Goal: Information Seeking & Learning: Check status

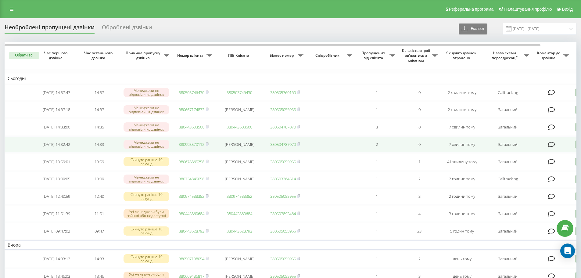
click link "380993570112"
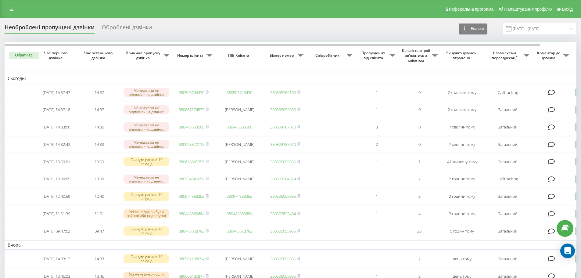
click div "Необроблені пропущені дзвінки Оброблені дзвінки Експорт .csv .xlsx 22.08.2025 -…"
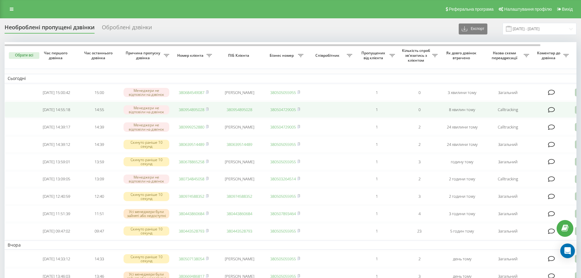
click at [194, 109] on link "380954895028" at bounding box center [192, 109] width 26 height 5
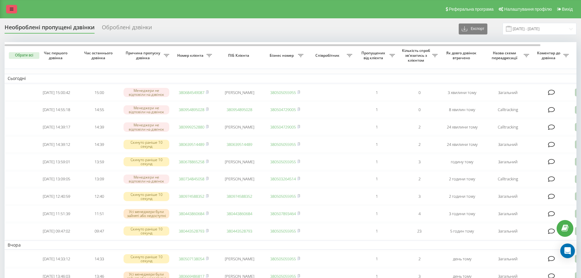
click at [12, 9] on icon at bounding box center [12, 9] width 4 height 4
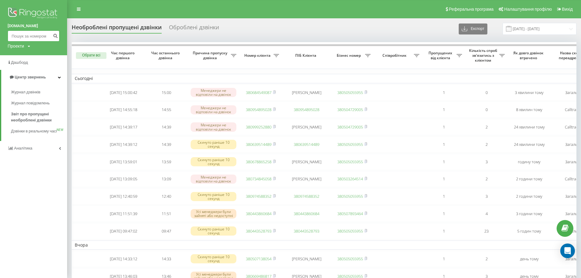
click at [18, 32] on input at bounding box center [34, 35] width 52 height 11
paste input "380954895028"
drag, startPoint x: 16, startPoint y: 37, endPoint x: 0, endPoint y: 31, distance: 17.1
click at [0, 31] on div "bazismed.com 380954895028 Проекти bazismed.com" at bounding box center [33, 27] width 67 height 55
type input "0954895028"
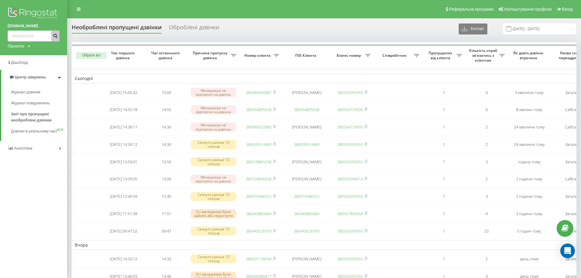
click at [55, 34] on icon "submit" at bounding box center [55, 35] width 5 height 4
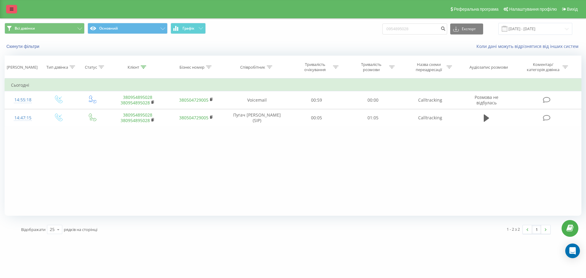
click at [13, 8] on link at bounding box center [11, 9] width 11 height 9
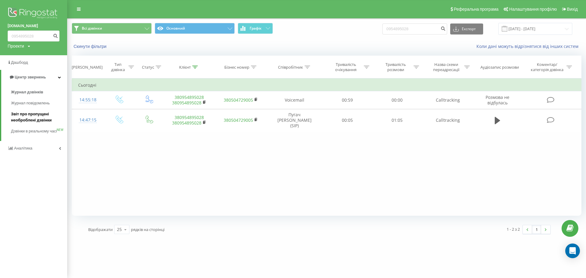
click at [31, 114] on span "Звіт про пропущені необроблені дзвінки" at bounding box center [37, 117] width 53 height 12
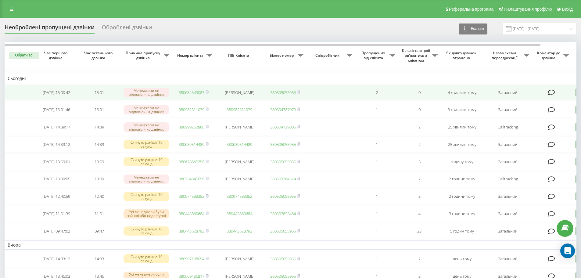
click at [191, 91] on link "380684549087" at bounding box center [192, 92] width 26 height 5
click at [192, 94] on link "380677562700" at bounding box center [192, 92] width 26 height 5
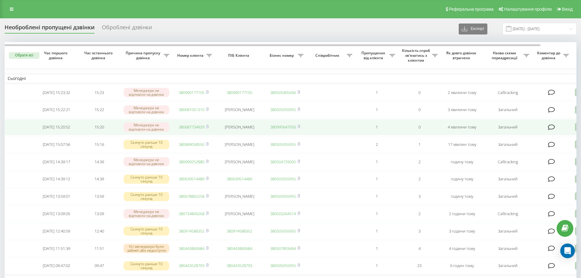
click at [188, 130] on link "380687734929" at bounding box center [192, 126] width 26 height 5
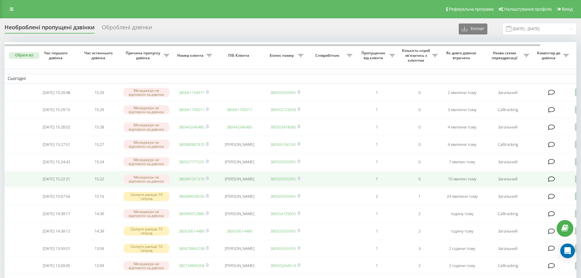
click at [194, 181] on link "380681051310" at bounding box center [192, 178] width 26 height 5
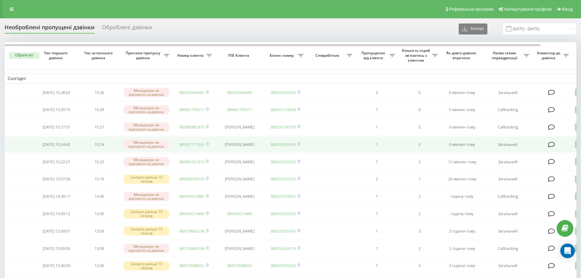
click at [193, 147] on link "380507771555" at bounding box center [192, 144] width 26 height 5
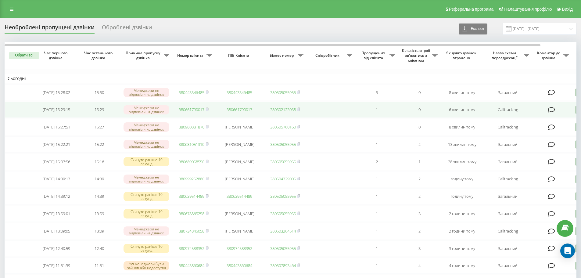
click at [190, 112] on link "380661790017" at bounding box center [192, 109] width 26 height 5
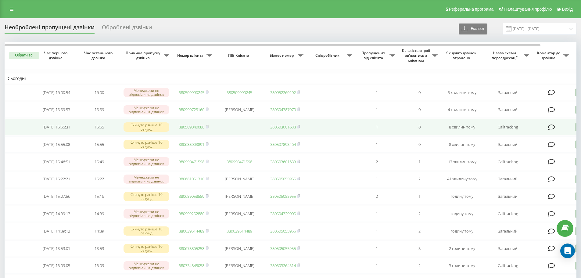
click at [197, 130] on link "380509040088" at bounding box center [192, 126] width 26 height 5
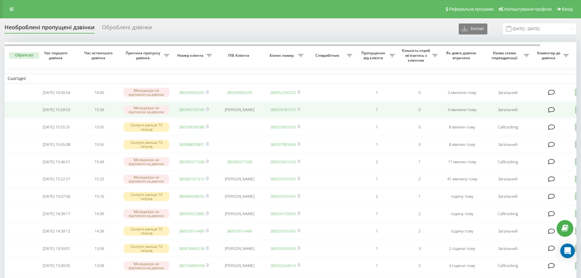
click at [193, 110] on link "380990725160" at bounding box center [192, 109] width 26 height 5
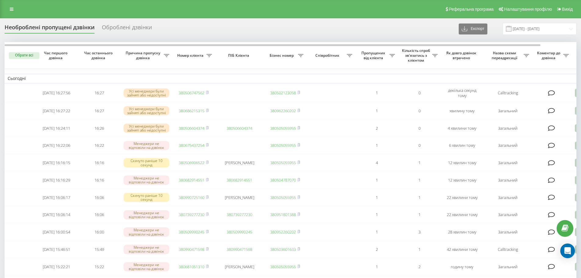
drag, startPoint x: 10, startPoint y: 12, endPoint x: 16, endPoint y: 17, distance: 8.0
click at [10, 12] on link at bounding box center [11, 9] width 11 height 9
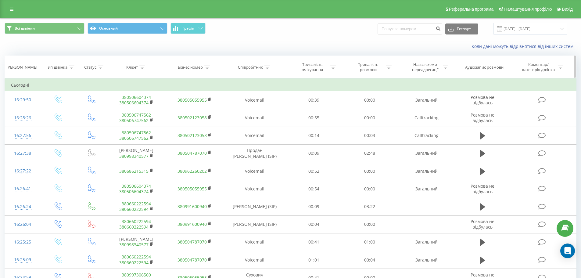
click at [270, 65] on div "Співробітник" at bounding box center [255, 67] width 63 height 5
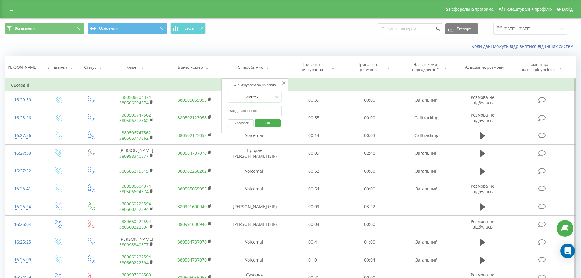
click at [251, 114] on input "text" at bounding box center [255, 111] width 54 height 11
type input "Войчук"
click at [267, 125] on span "OK" at bounding box center [267, 122] width 17 height 9
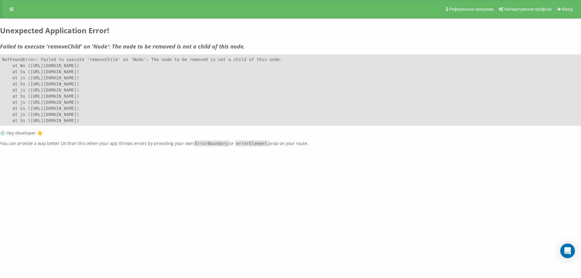
click at [516, 30] on h2 "Unexpected Application Error!" at bounding box center [290, 30] width 581 height 9
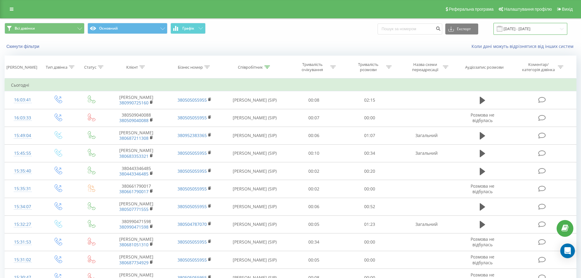
click at [537, 30] on input "[DATE] - [DATE]" at bounding box center [530, 29] width 74 height 12
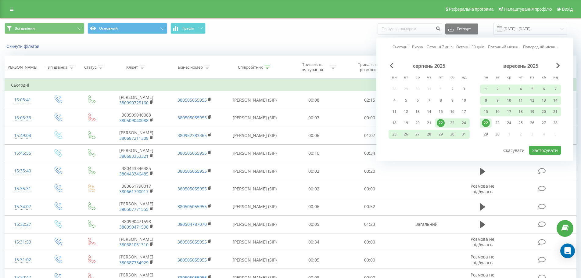
drag, startPoint x: 487, startPoint y: 124, endPoint x: 511, endPoint y: 132, distance: 24.9
click at [487, 124] on div "22" at bounding box center [486, 123] width 8 height 8
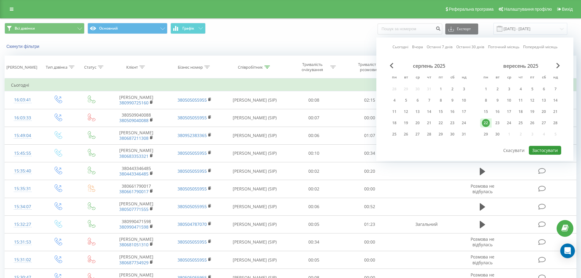
click at [539, 152] on button "Застосувати" at bounding box center [545, 150] width 32 height 9
type input "22.09.2025 - 22.09.2025"
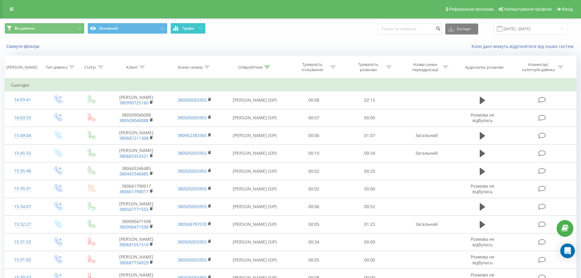
click at [193, 30] on span "Графік" at bounding box center [188, 28] width 12 height 4
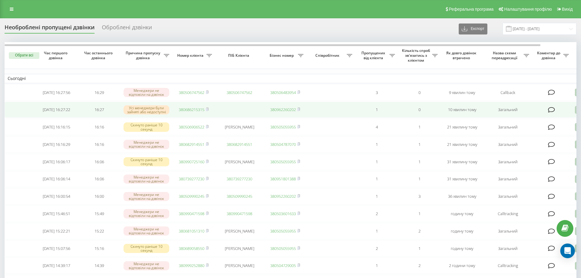
click at [190, 109] on link "380686215315" at bounding box center [192, 109] width 26 height 5
